Goal: Task Accomplishment & Management: Manage account settings

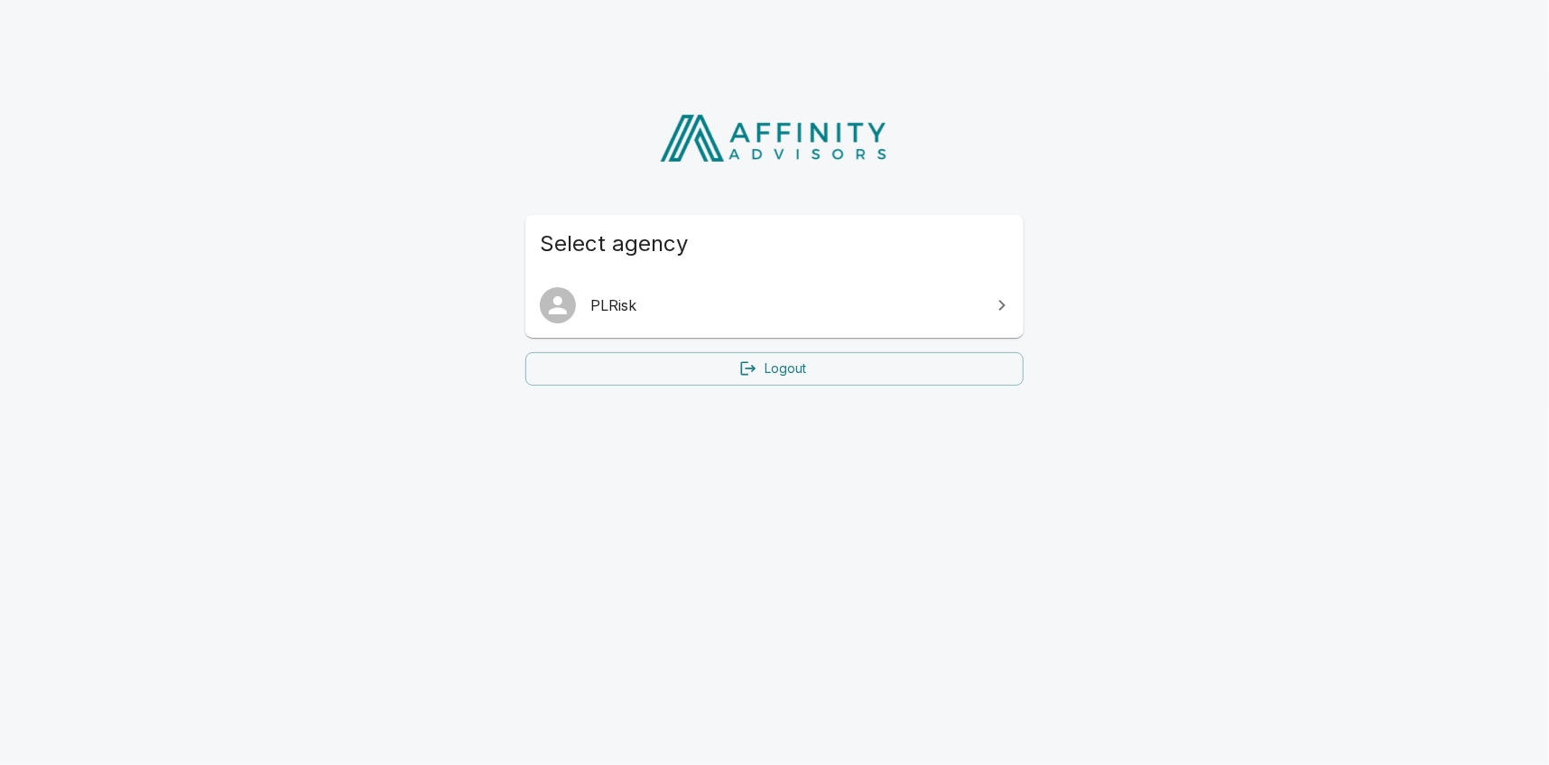
click at [948, 302] on span "PLRisk" at bounding box center [785, 305] width 390 height 22
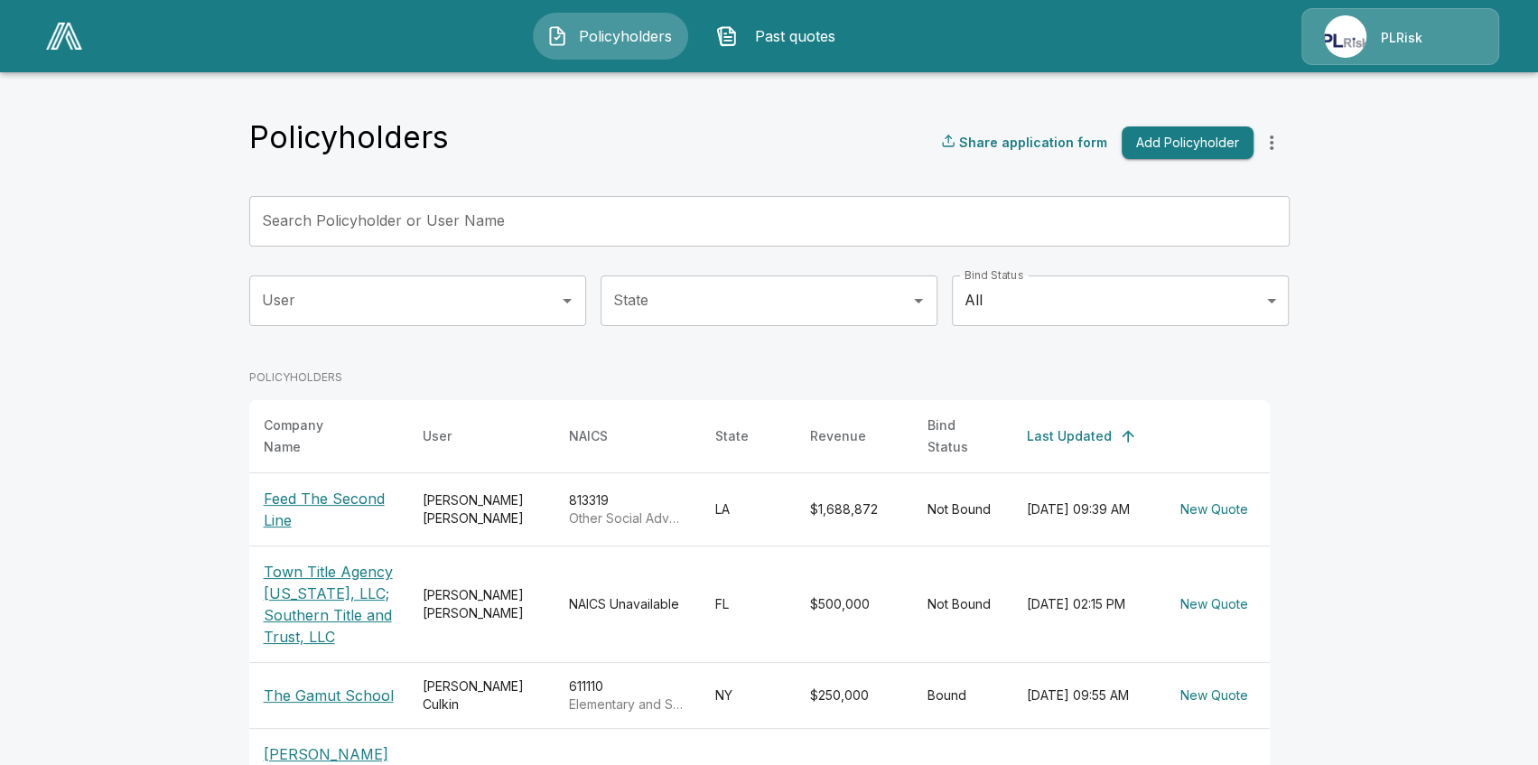
click at [1340, 36] on div "PLRisk" at bounding box center [1400, 36] width 198 height 57
click at [1477, 4] on header "Policyholders Past quotes PLRisk" at bounding box center [769, 36] width 1538 height 72
click at [1496, 46] on div "PLRisk" at bounding box center [1400, 36] width 198 height 57
drag, startPoint x: 1440, startPoint y: 58, endPoint x: 1410, endPoint y: 51, distance: 30.7
click at [1436, 56] on div "PLRisk" at bounding box center [1400, 36] width 198 height 57
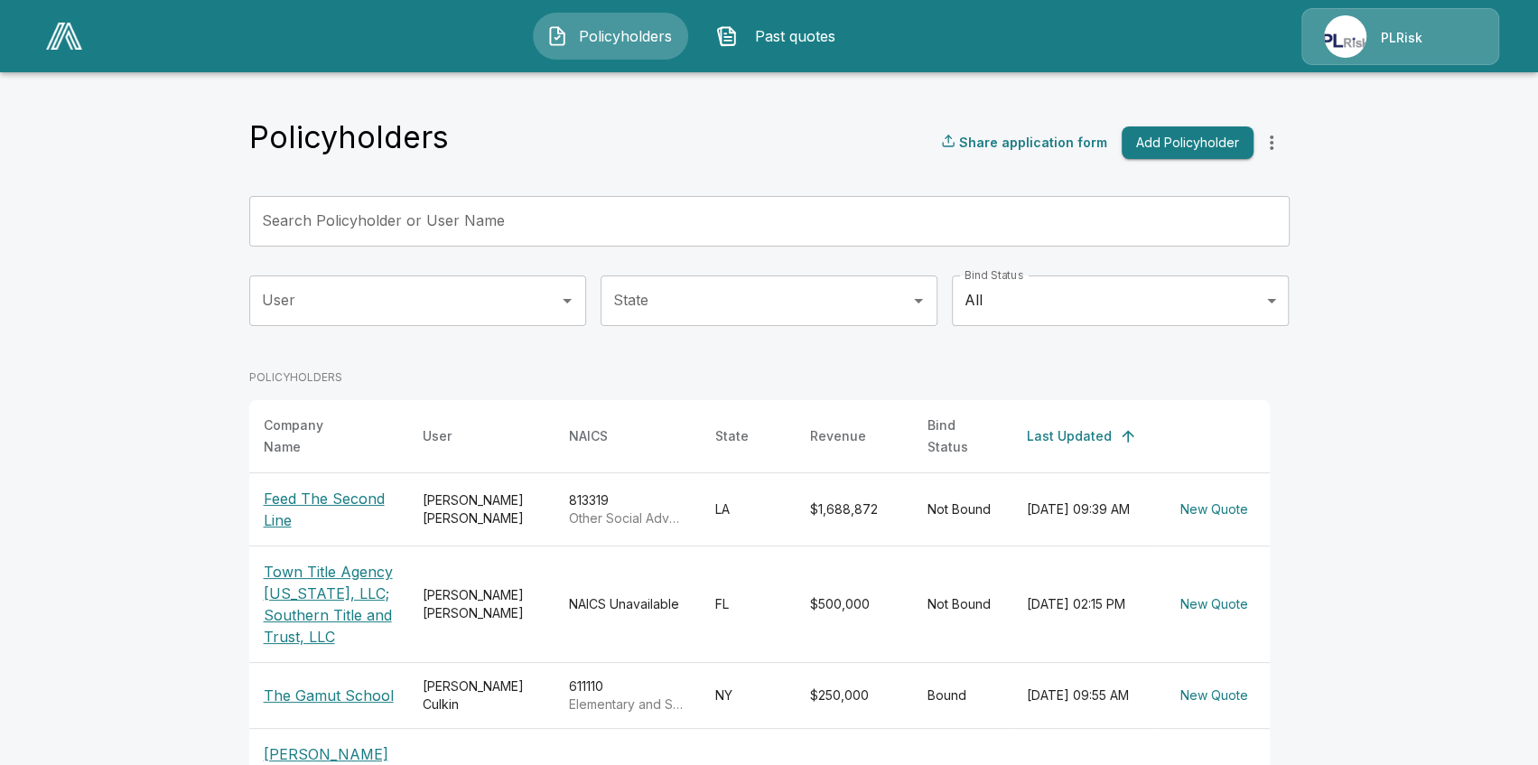
click at [1372, 50] on div "PLRisk" at bounding box center [1400, 36] width 198 height 57
click at [1312, 27] on div "PLRisk" at bounding box center [1400, 36] width 198 height 57
click at [1304, 53] on div "PLRisk" at bounding box center [1400, 36] width 198 height 57
click at [1502, 34] on div "Policyholders Past quotes PLRisk" at bounding box center [768, 36] width 1503 height 58
click at [1438, 45] on div "PLRisk" at bounding box center [1400, 36] width 198 height 57
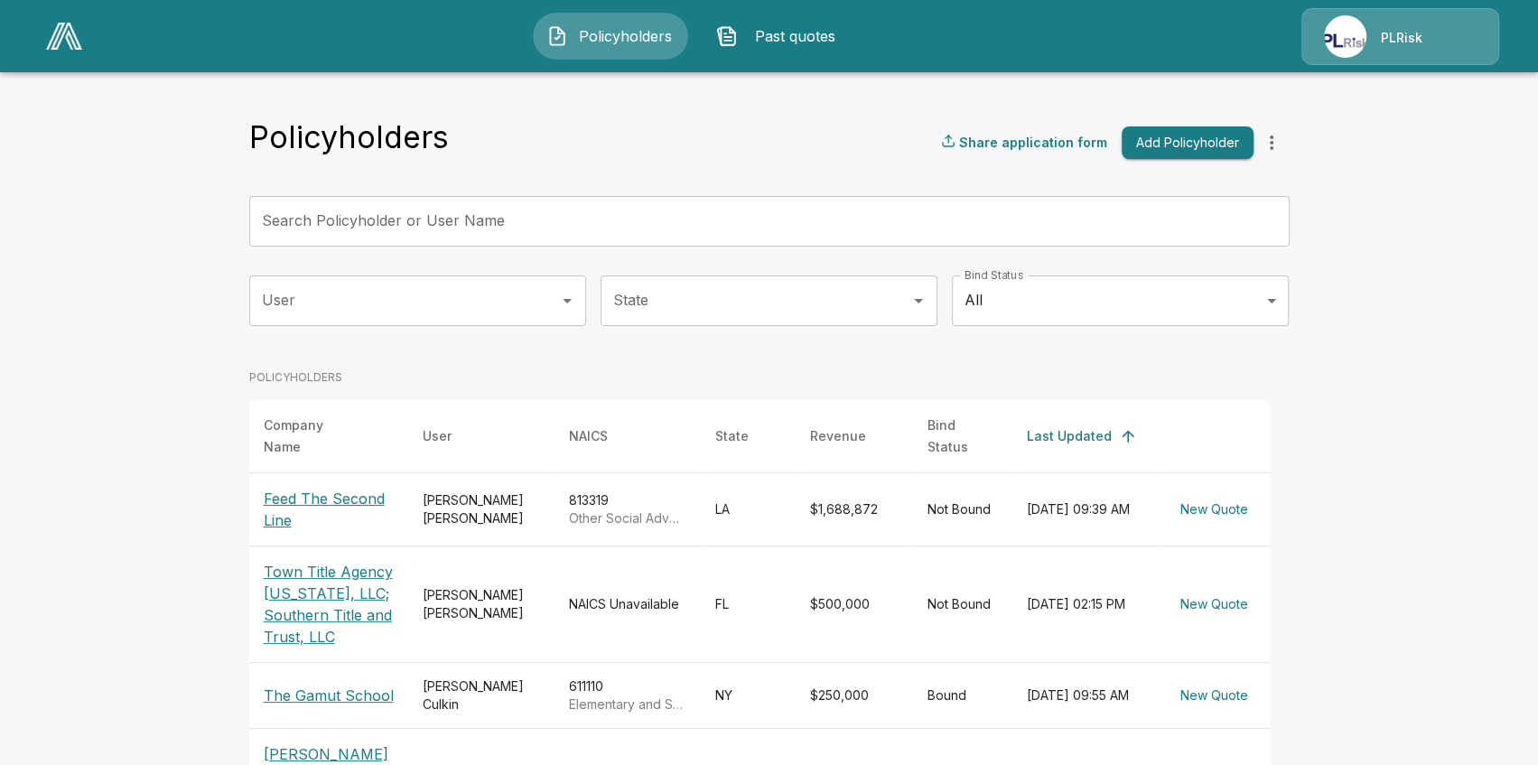
click at [1360, 30] on div "PLRisk" at bounding box center [1400, 36] width 198 height 57
drag, startPoint x: 1360, startPoint y: 30, endPoint x: 1390, endPoint y: 166, distance: 139.7
click at [1396, 172] on main "Policyholders Share application form Add Policyholder Search Policyholder or Us…" at bounding box center [769, 750] width 1538 height 1500
click at [1358, 30] on div "PLRisk" at bounding box center [1400, 36] width 198 height 57
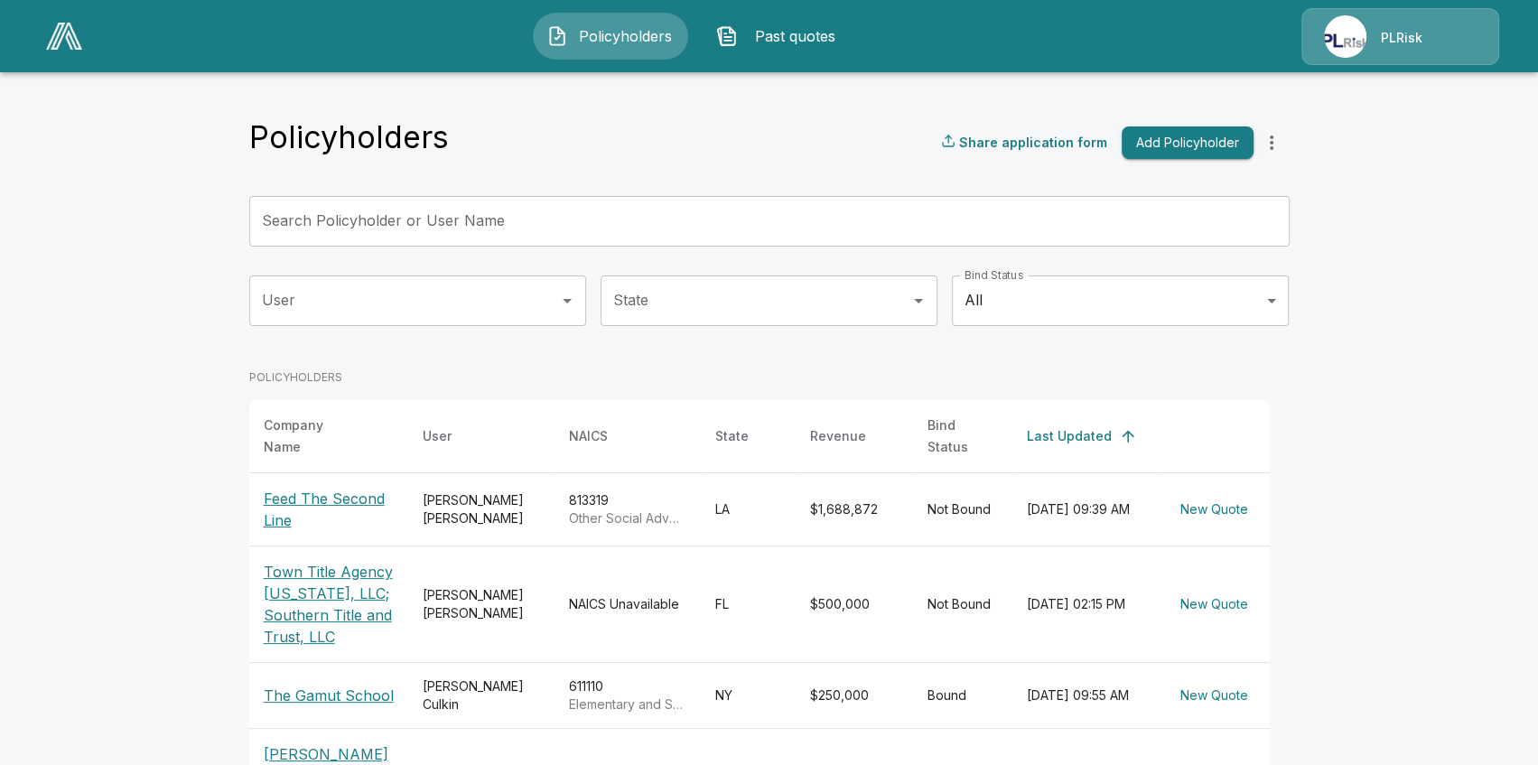
click at [1408, 213] on main "Policyholders Share application form Add Policyholder Search Policyholder or Us…" at bounding box center [769, 750] width 1538 height 1500
click at [1340, 39] on div "PLRisk" at bounding box center [1400, 36] width 198 height 57
click at [1327, 281] on main "Policyholders Share application form Add Policyholder Search Policyholder or Us…" at bounding box center [769, 750] width 1538 height 1500
click at [1472, 200] on main "Policyholders Share application form Add Policyholder Search Policyholder or Us…" at bounding box center [769, 750] width 1538 height 1500
drag, startPoint x: 1408, startPoint y: 40, endPoint x: 1112, endPoint y: 50, distance: 296.3
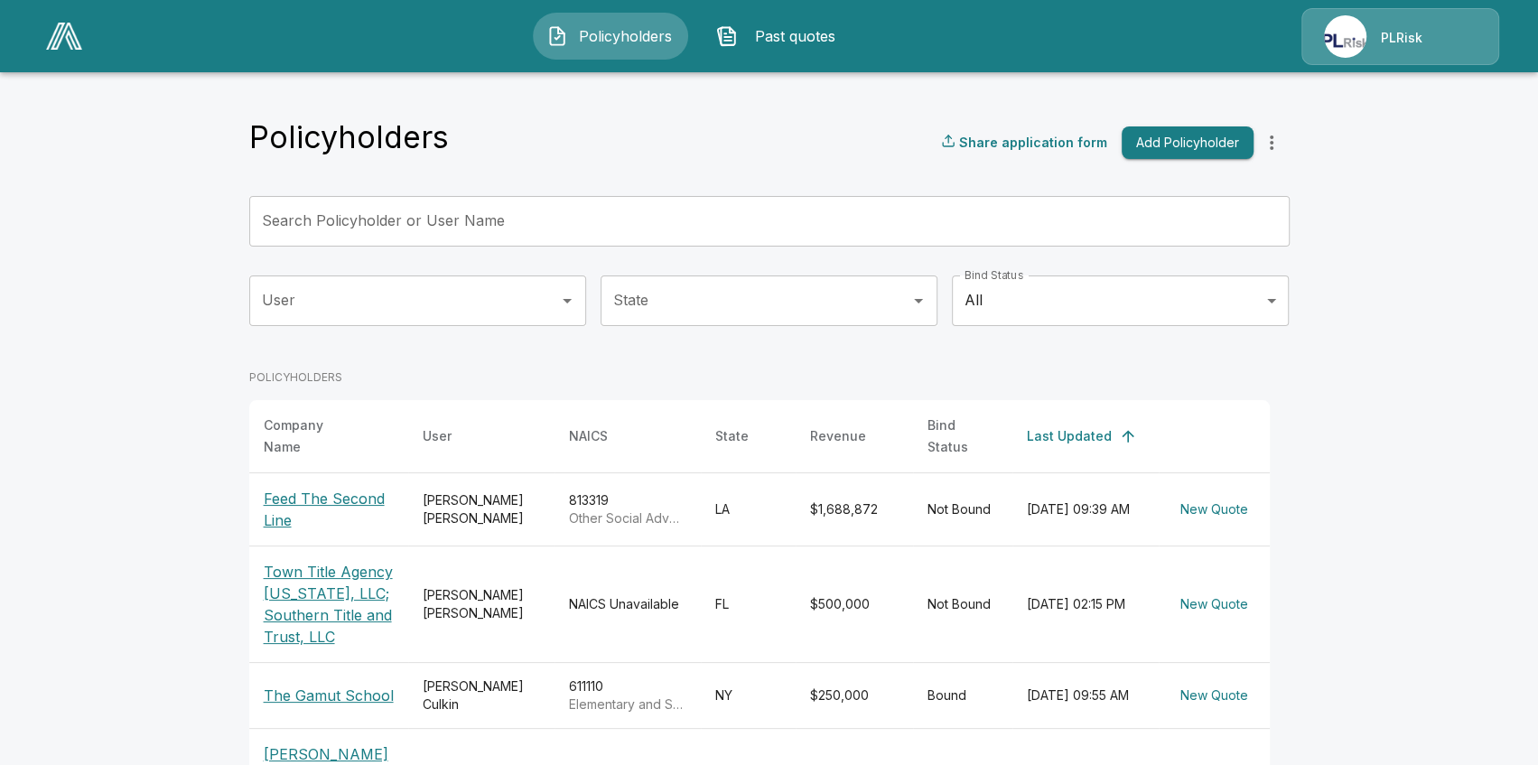
click at [1407, 40] on div "PLRisk" at bounding box center [1400, 36] width 198 height 57
click at [55, 39] on img at bounding box center [64, 36] width 36 height 27
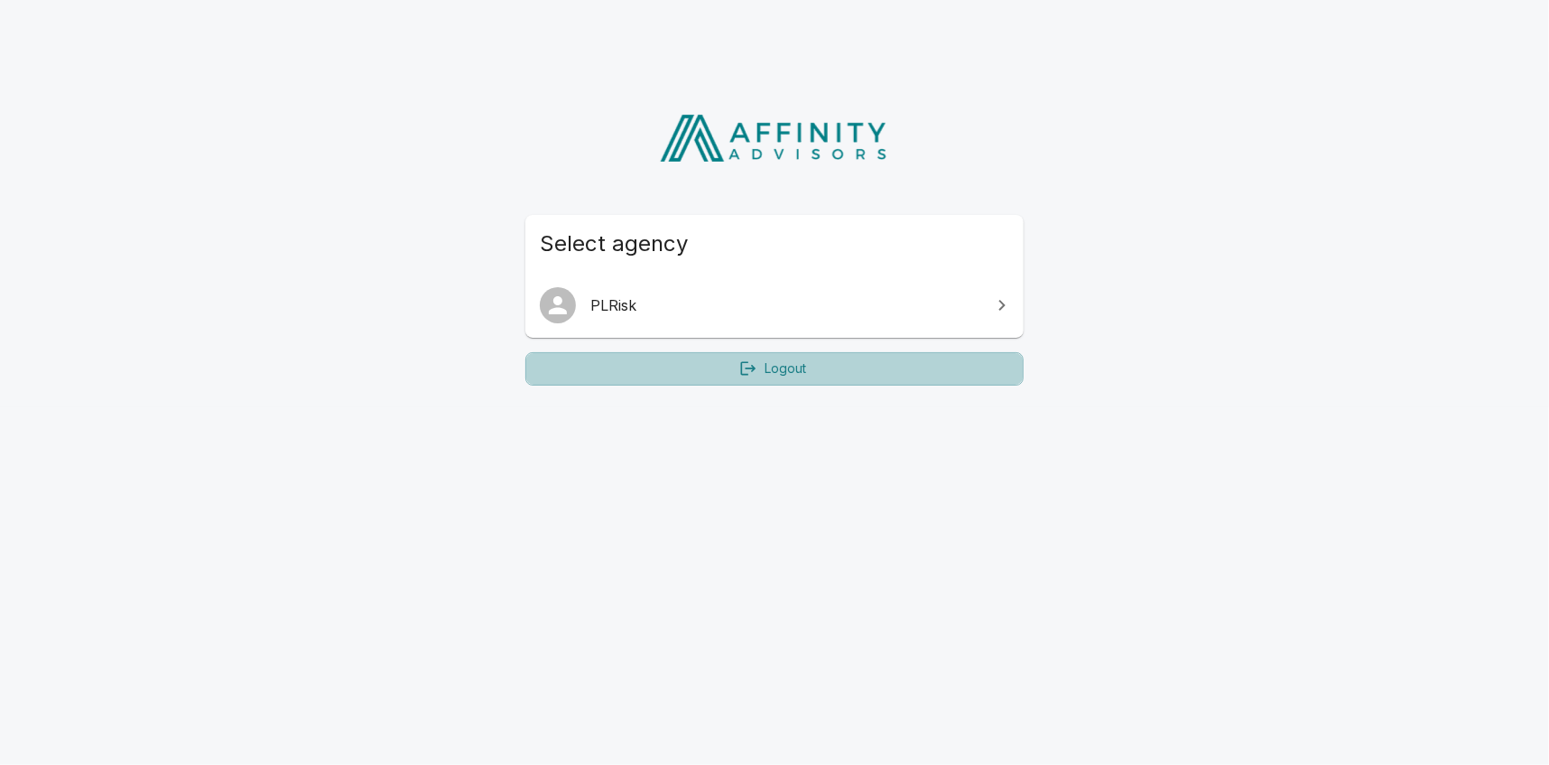
click at [957, 359] on link "Logout" at bounding box center [774, 368] width 498 height 33
